Goal: Use online tool/utility: Utilize a website feature to perform a specific function

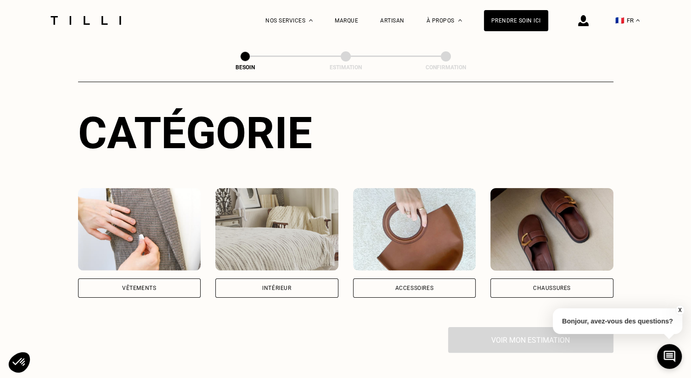
scroll to position [123, 0]
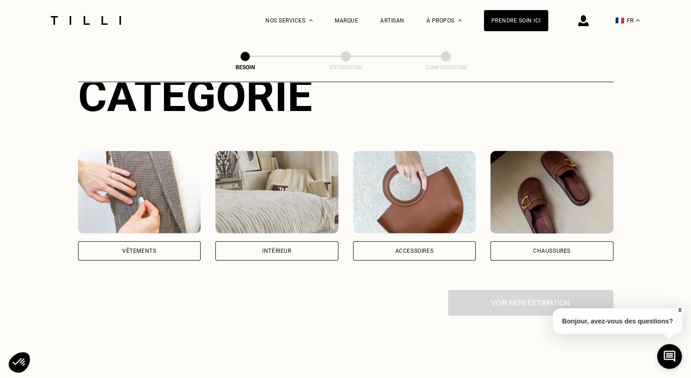
click at [155, 244] on div "Vêtements" at bounding box center [139, 251] width 123 height 19
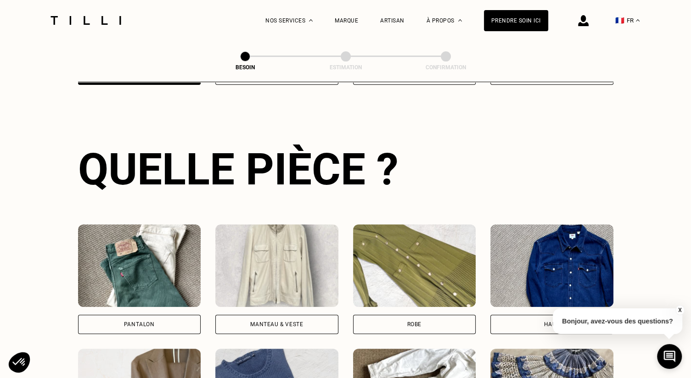
scroll to position [299, 0]
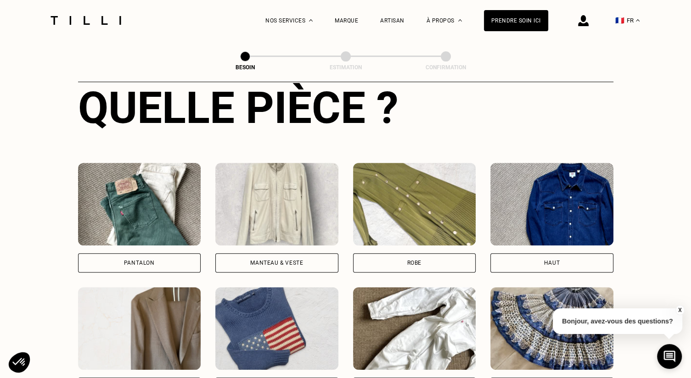
click at [171, 253] on div "Pantalon" at bounding box center [139, 262] width 123 height 19
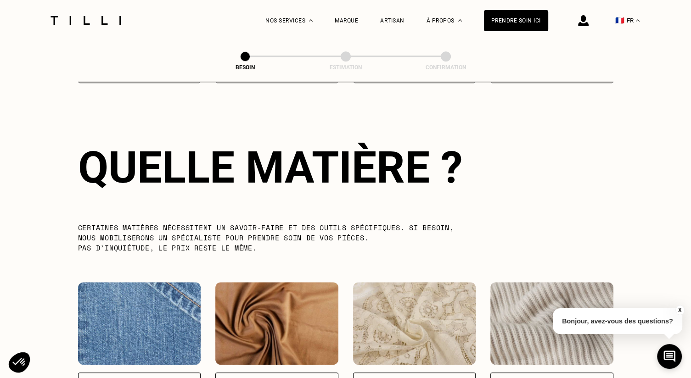
scroll to position [921, 0]
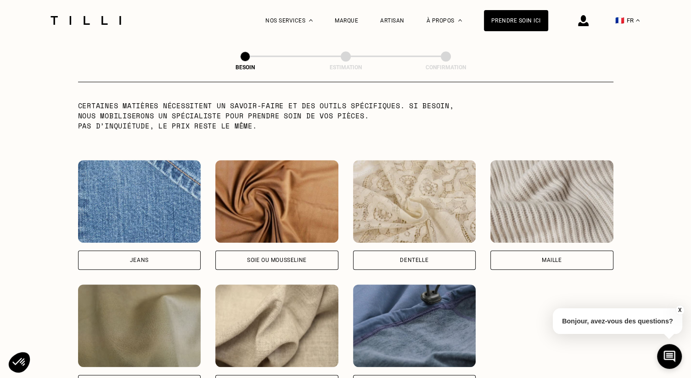
click at [165, 256] on div "Jeans" at bounding box center [139, 260] width 123 height 19
select select "FR"
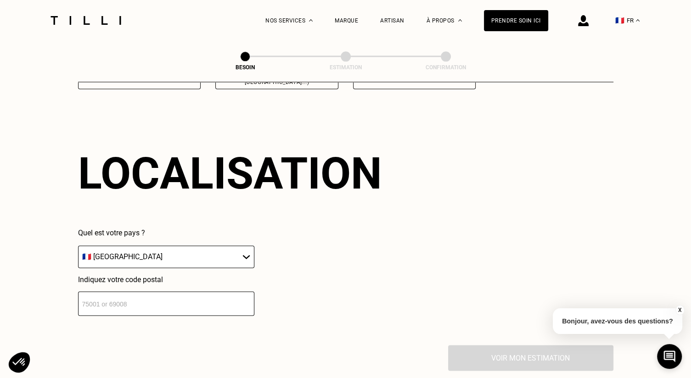
scroll to position [1233, 0]
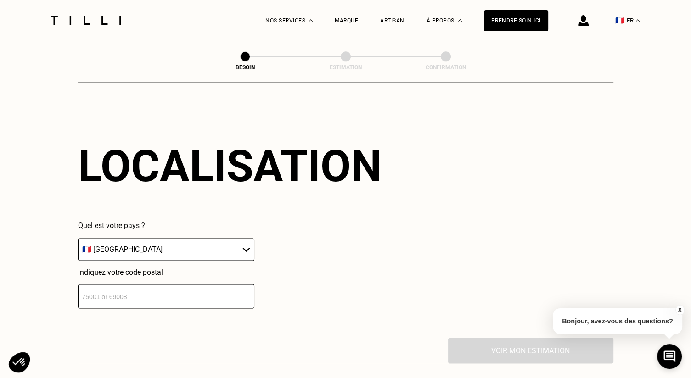
click at [156, 285] on input "number" at bounding box center [166, 296] width 176 height 24
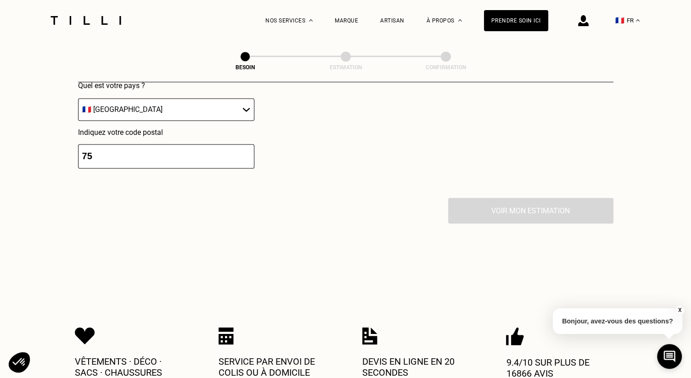
scroll to position [1355, 0]
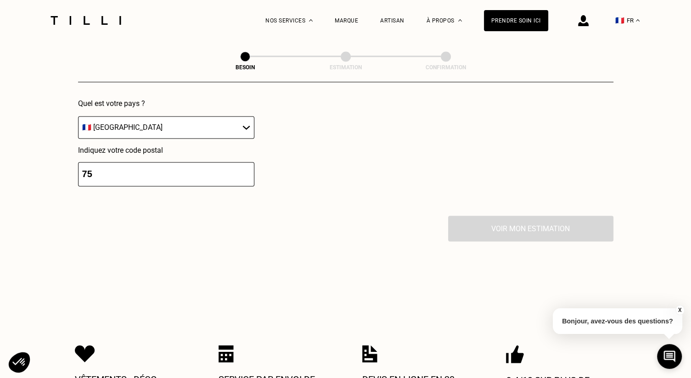
click at [157, 169] on input "75" at bounding box center [166, 174] width 176 height 24
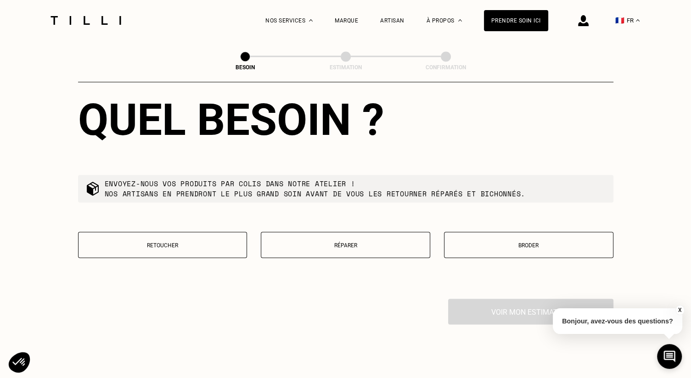
scroll to position [1523, 0]
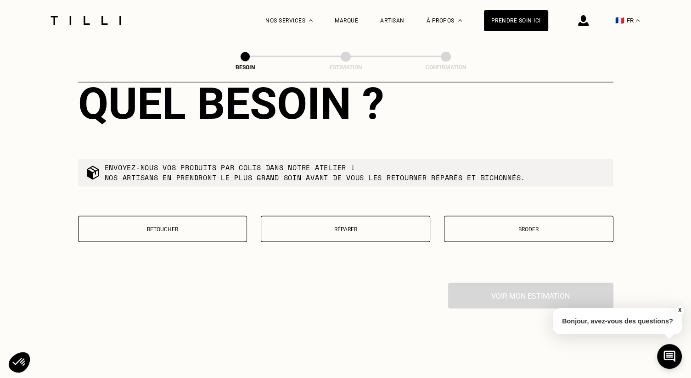
type input "75000"
click at [312, 226] on p "Réparer" at bounding box center [345, 229] width 159 height 6
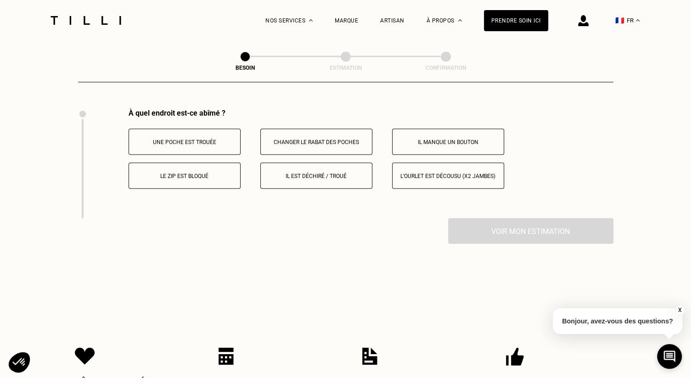
scroll to position [1698, 0]
click at [316, 172] on p "Il est déchiré / troué" at bounding box center [316, 175] width 102 height 6
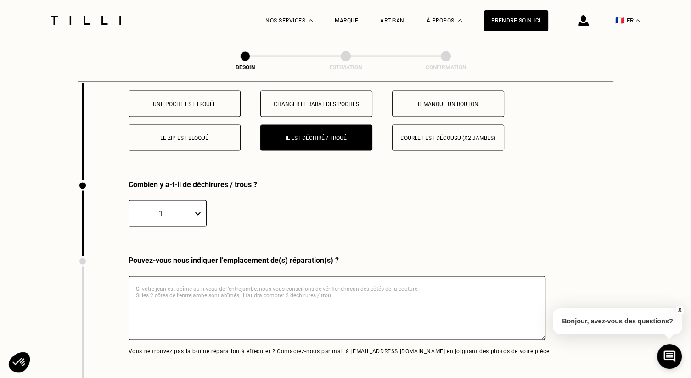
scroll to position [1807, 0]
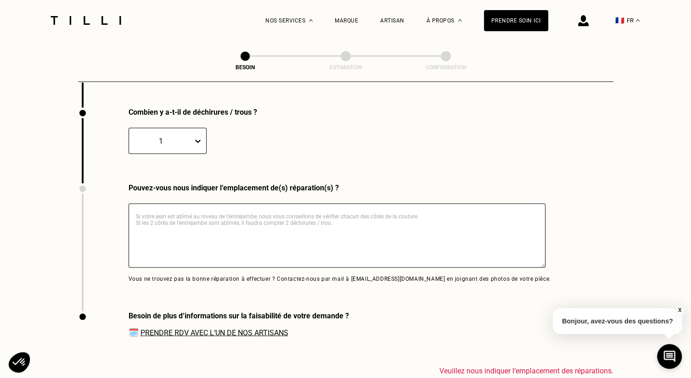
click at [173, 217] on textarea at bounding box center [337, 236] width 417 height 64
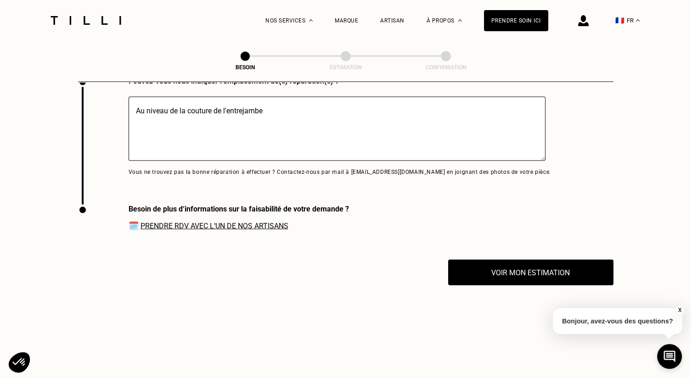
scroll to position [1930, 0]
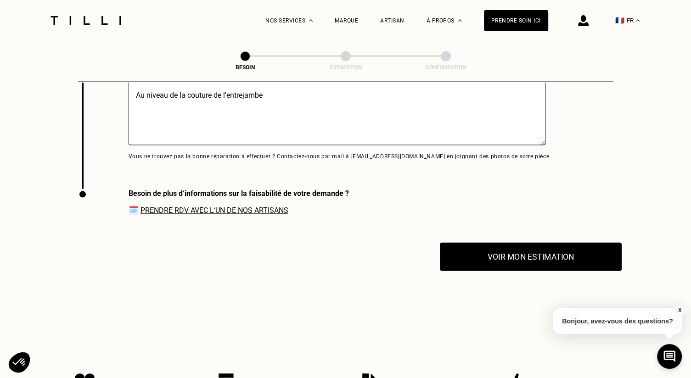
type textarea "Au niveau de la couture de l'entrejambe"
click at [473, 261] on button "Voir mon estimation" at bounding box center [531, 257] width 182 height 28
